Goal: Check status: Check status

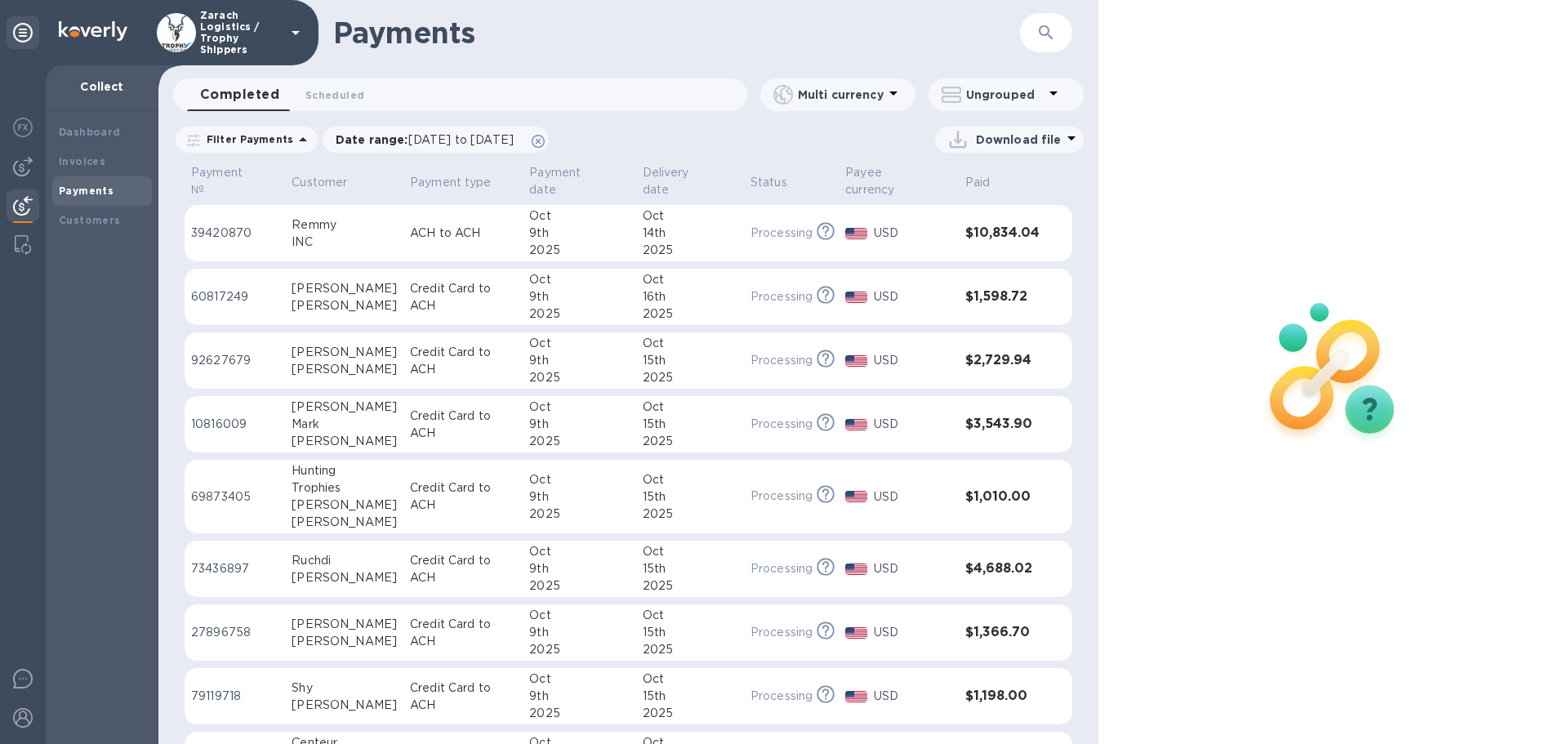
click at [226, 353] on p "92627679" at bounding box center [235, 361] width 87 height 17
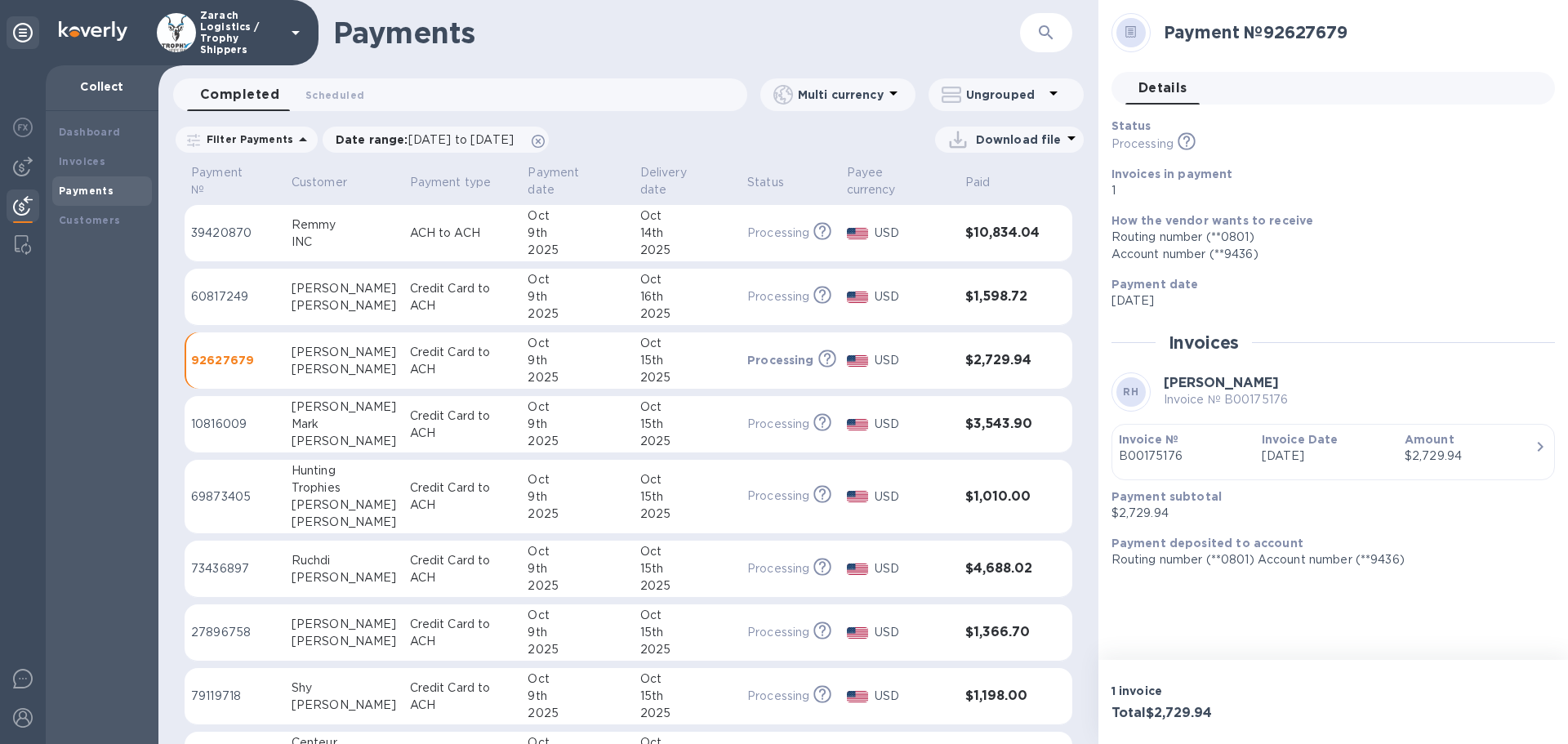
click at [237, 289] on p "60817249" at bounding box center [235, 297] width 87 height 17
